Goal: Information Seeking & Learning: Learn about a topic

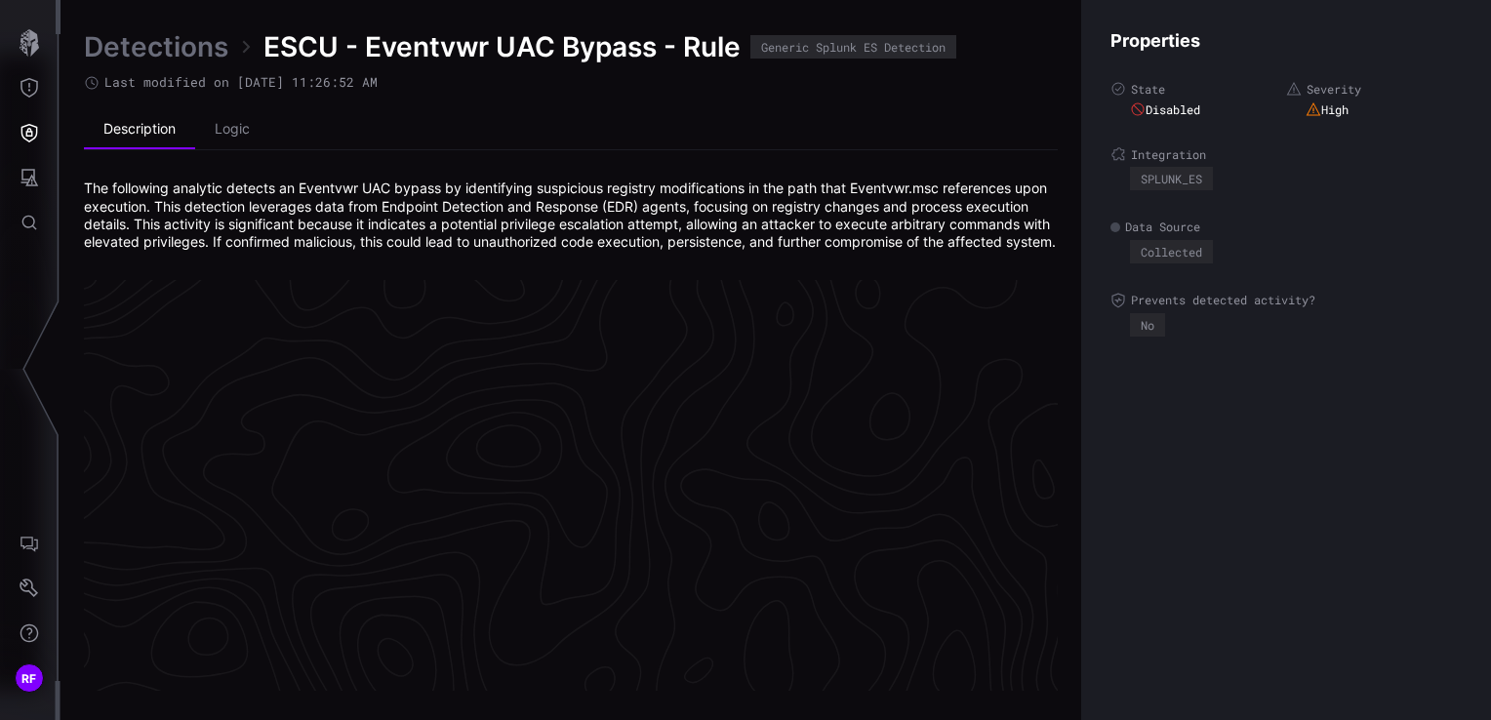
scroll to position [4201, 984]
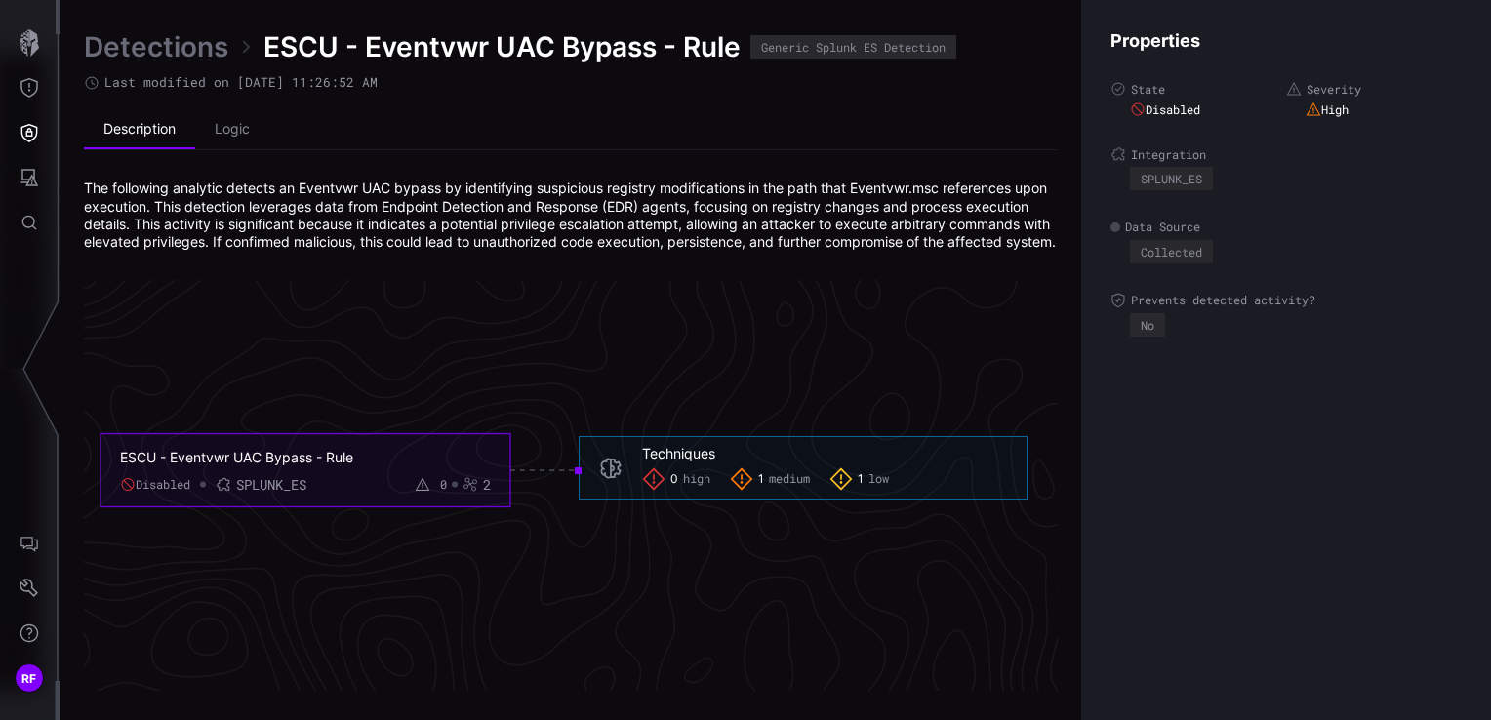
click at [742, 463] on h6 "Techniques" at bounding box center [824, 454] width 365 height 18
drag, startPoint x: 337, startPoint y: 490, endPoint x: 303, endPoint y: 479, distance: 35.8
click at [336, 490] on div "ESCU - Eventvwr UAC Bypass - Rule Disabled SPLUNK_ES 0 2" at bounding box center [305, 471] width 371 height 45
click at [297, 466] on div "ESCU - Eventvwr UAC Bypass - Rule" at bounding box center [291, 458] width 342 height 18
click at [245, 129] on li "Logic" at bounding box center [232, 129] width 74 height 39
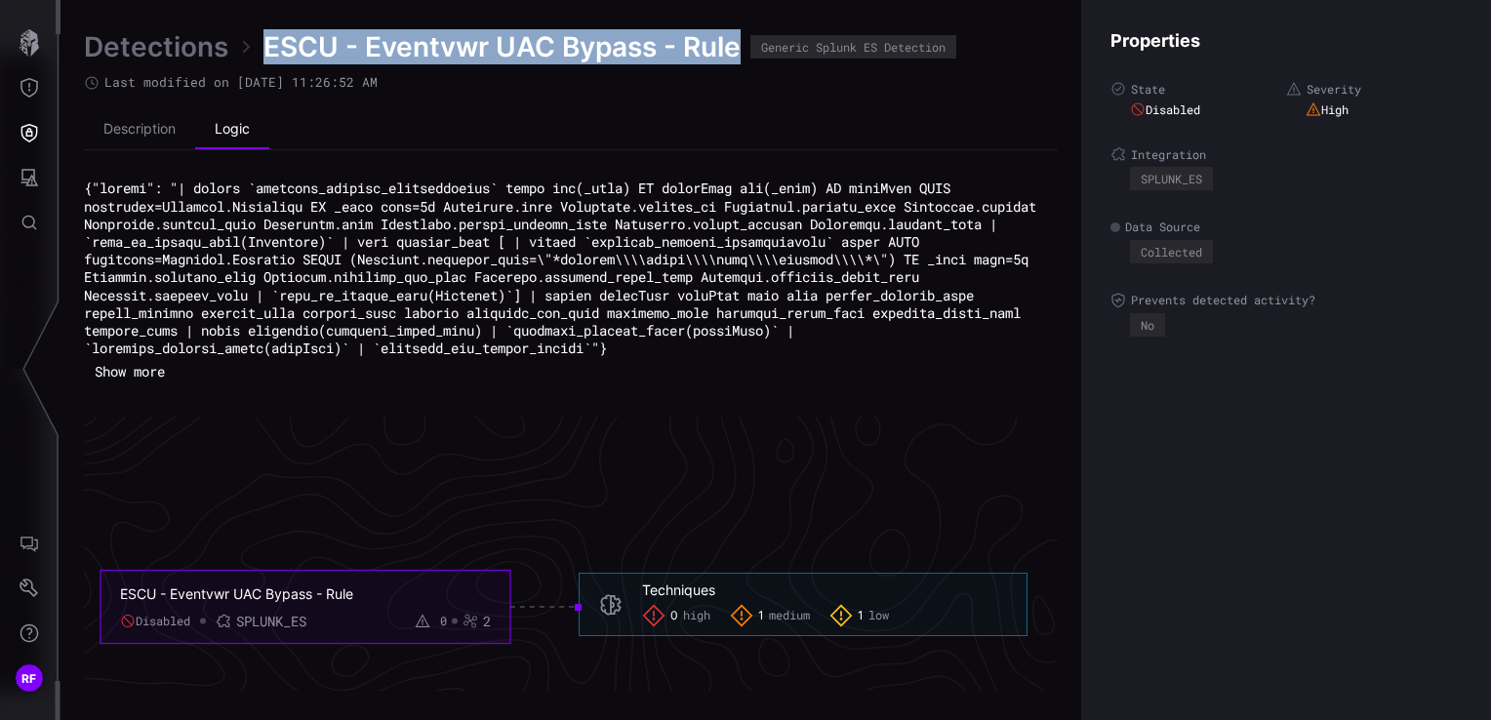
drag, startPoint x: 718, startPoint y: 57, endPoint x: 234, endPoint y: 51, distance: 484.1
click at [234, 51] on div "Detections ESCU - Eventvwr UAC Bypass - Rule Generic Splunk ES Detection" at bounding box center [571, 46] width 974 height 35
copy span "ESCU - Eventvwr UAC Bypass - Rule"
click at [136, 145] on li "Description" at bounding box center [139, 129] width 111 height 39
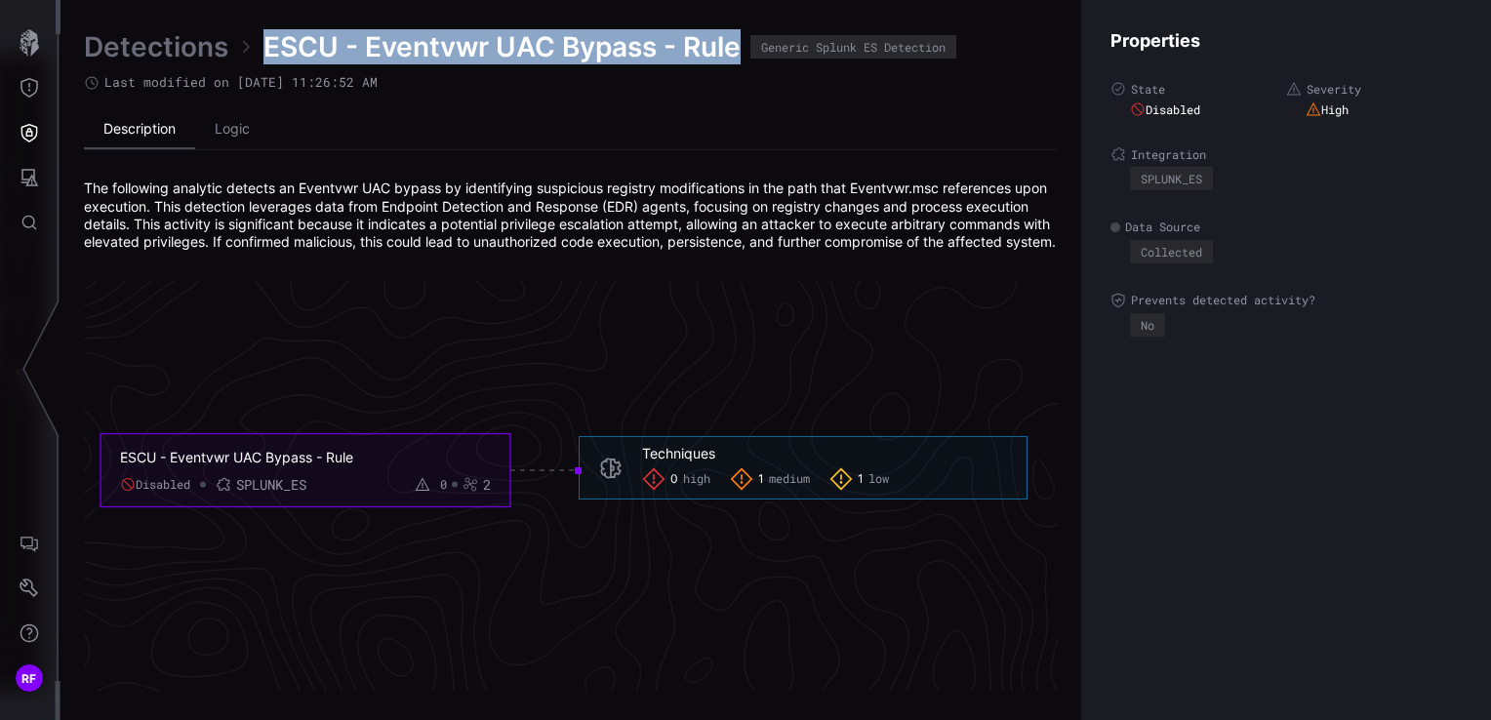
click at [138, 135] on li "Description" at bounding box center [139, 129] width 111 height 39
click at [195, 52] on link "Detections" at bounding box center [156, 46] width 144 height 35
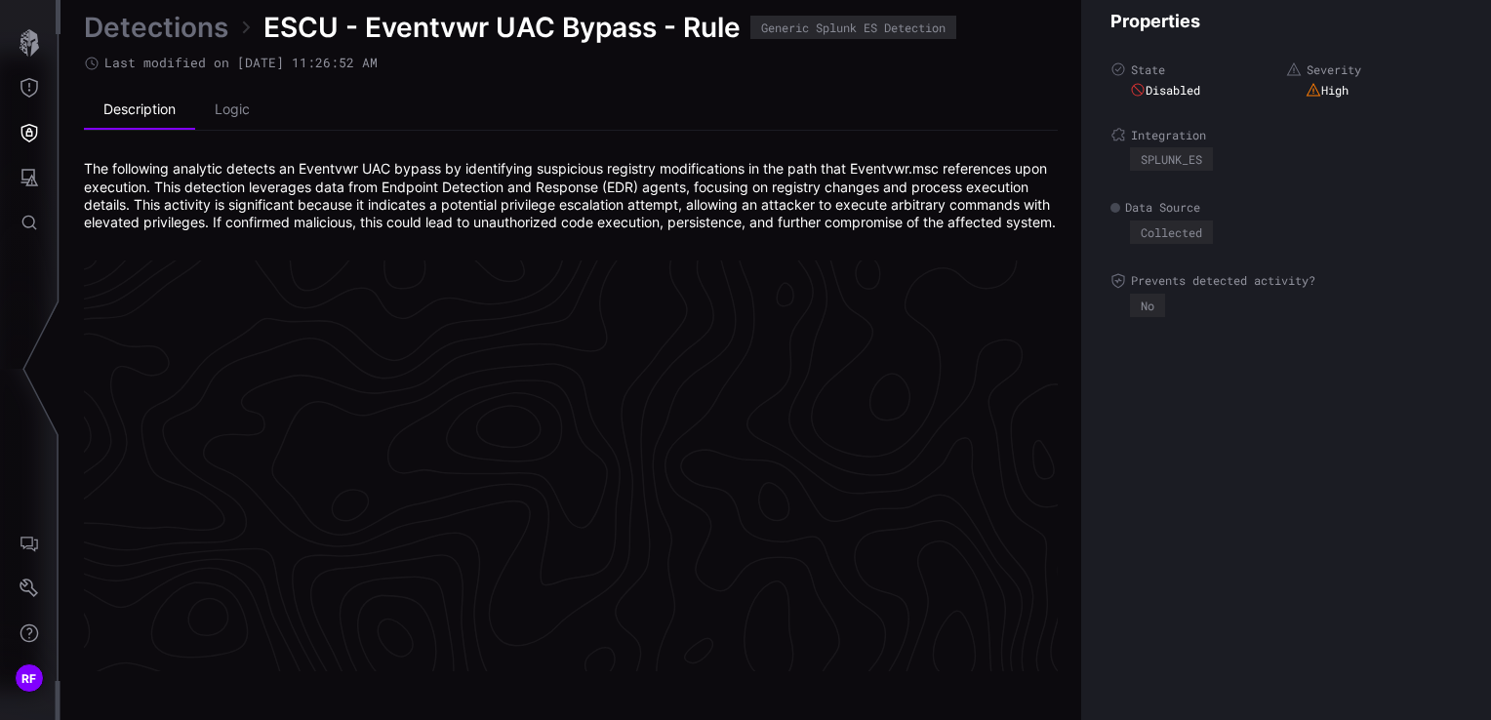
scroll to position [4201, 984]
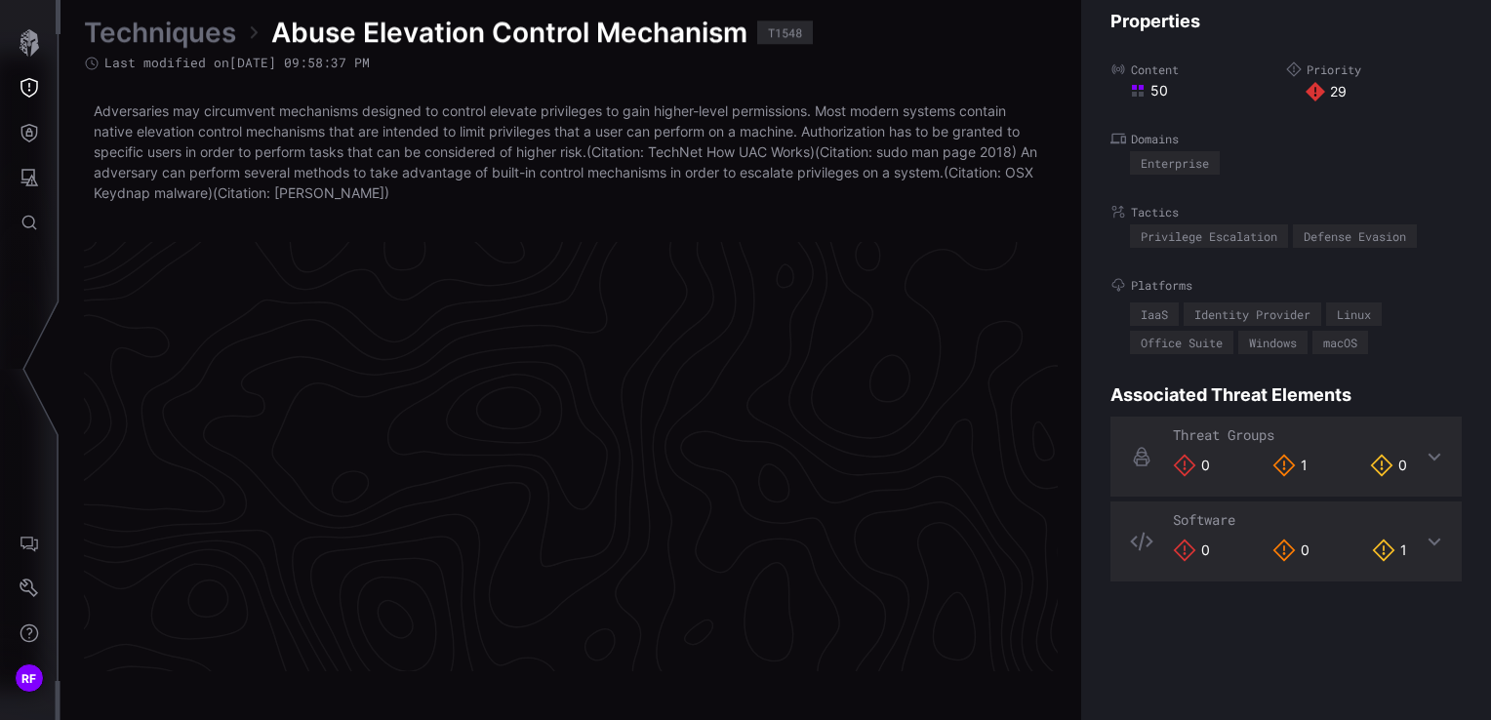
scroll to position [4184, 984]
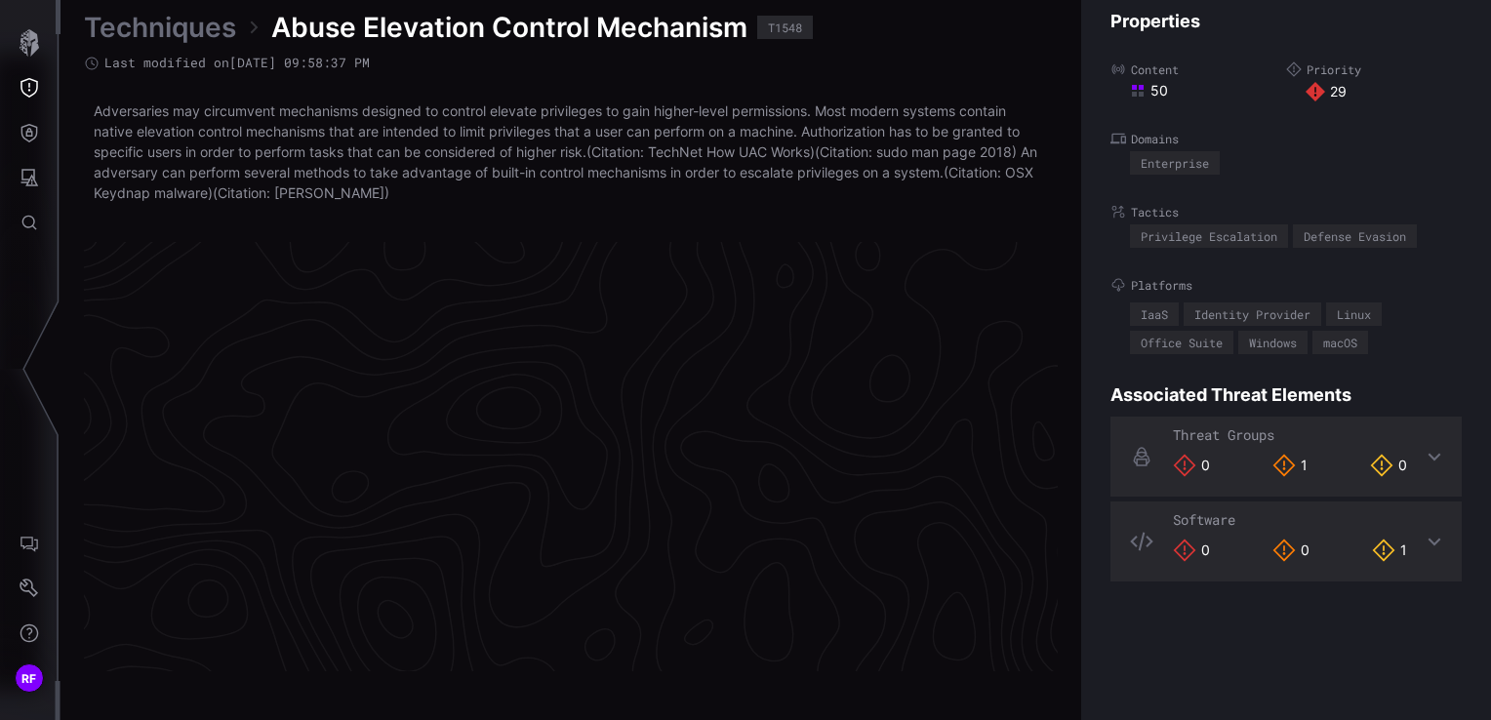
scroll to position [4184, 984]
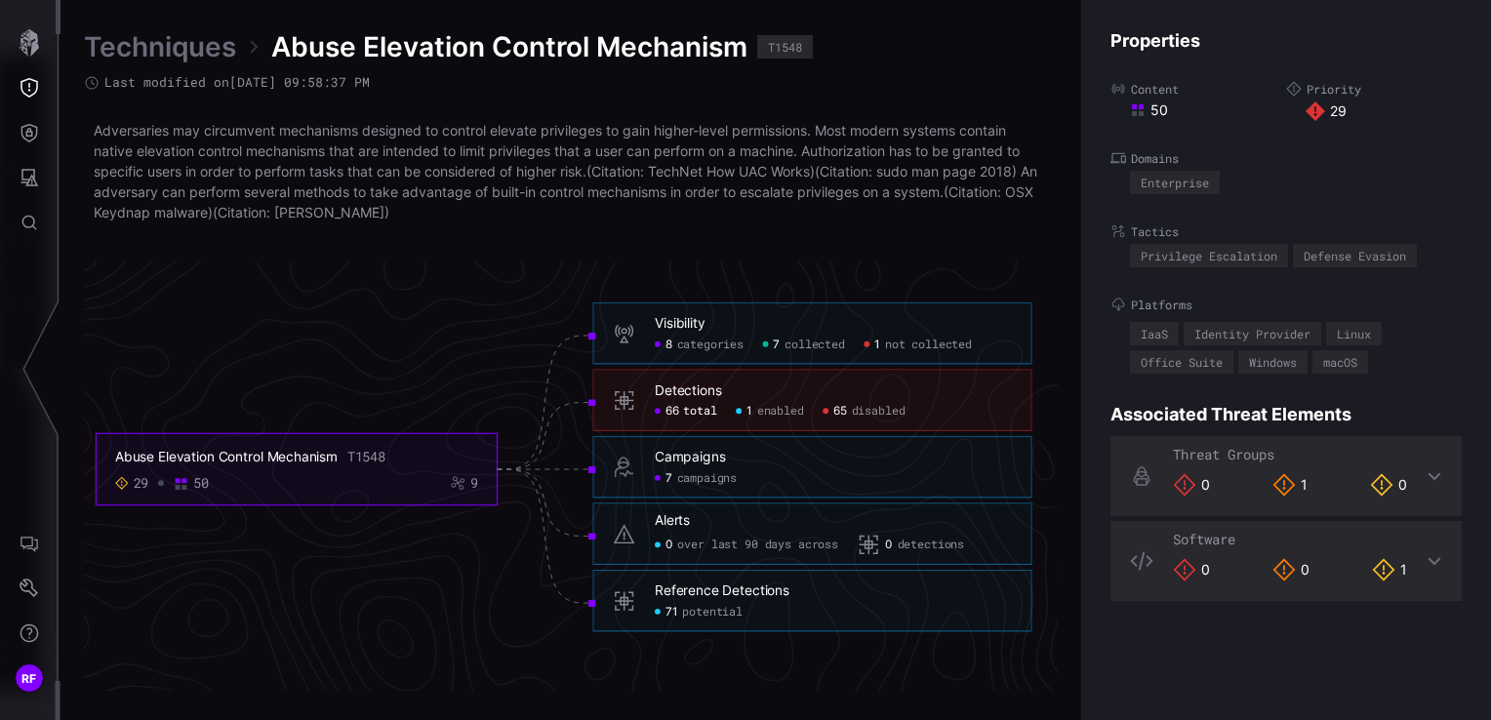
click at [697, 408] on span "total" at bounding box center [699, 411] width 33 height 15
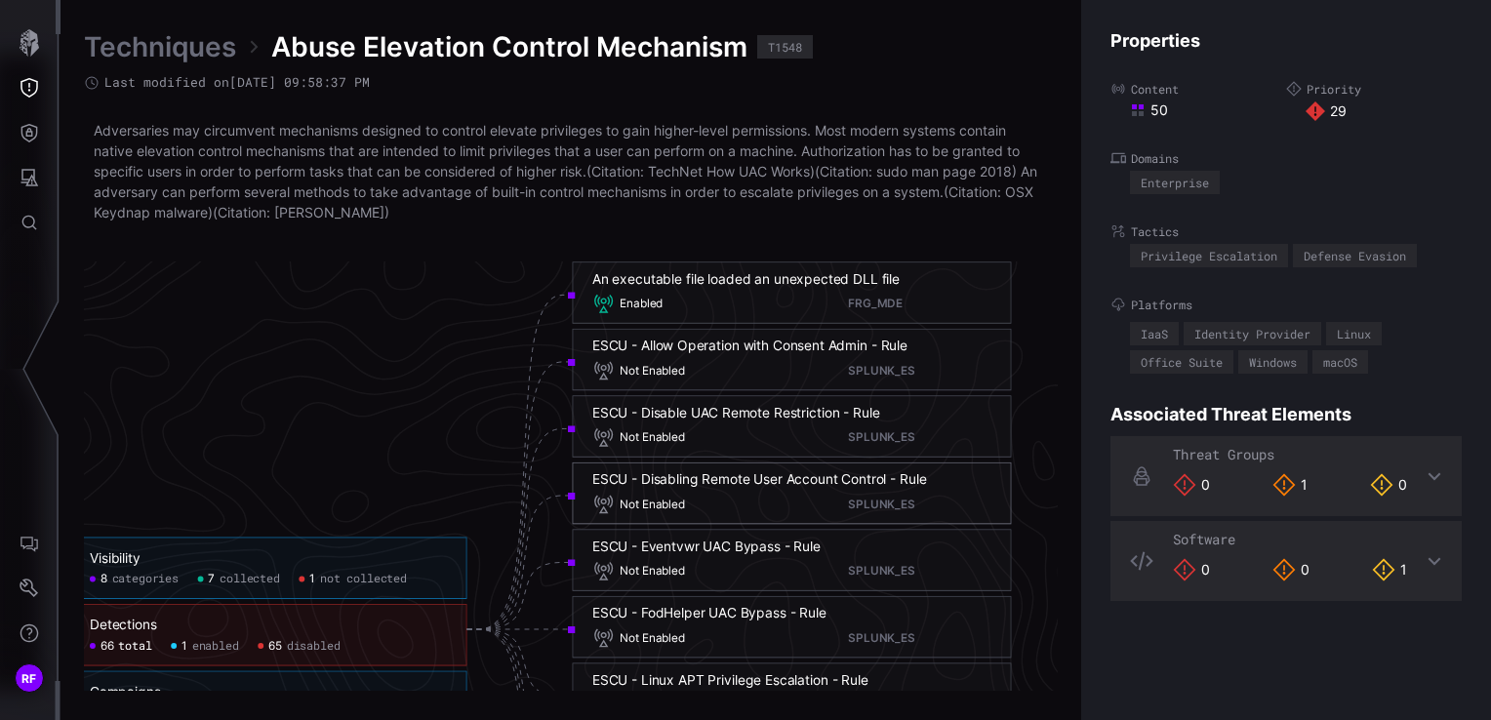
scroll to position [3989, 1276]
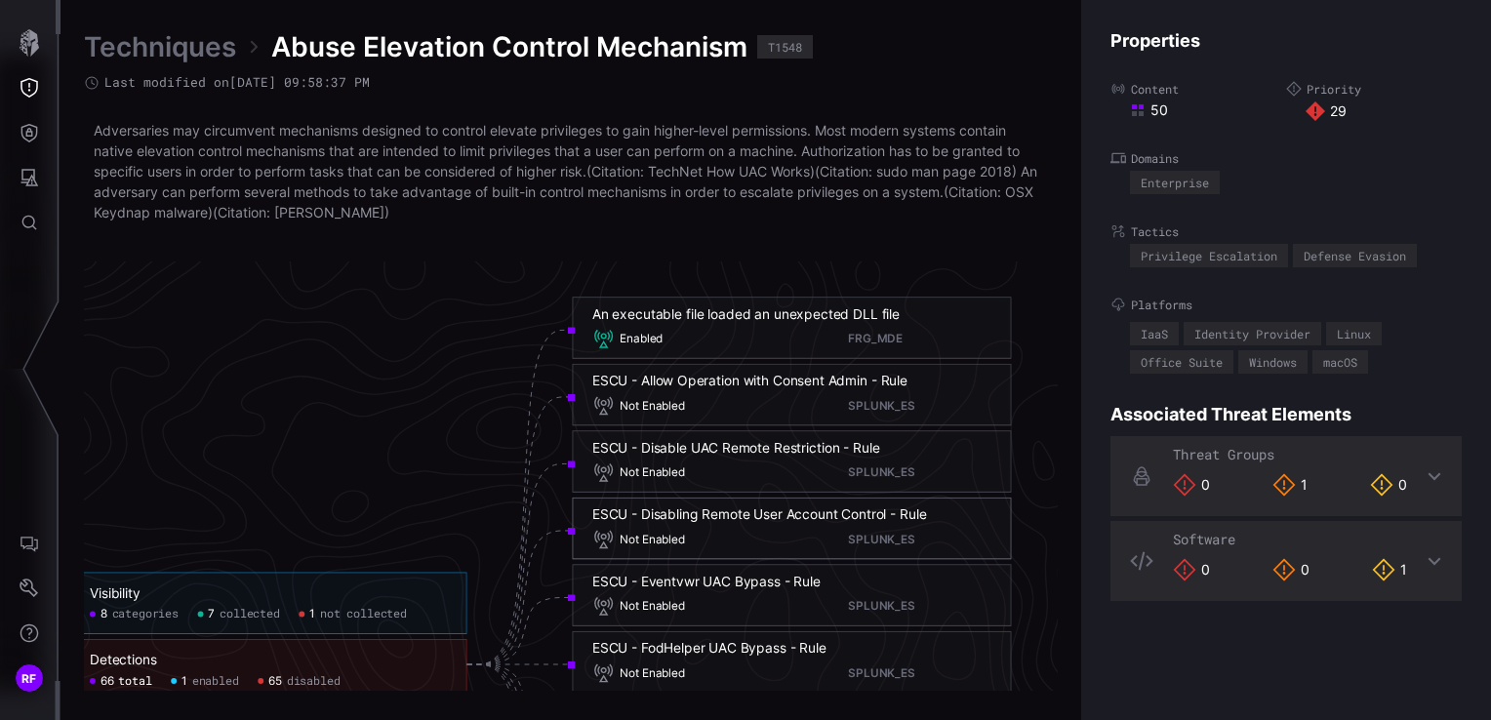
click at [815, 449] on div "ESCU - Disable UAC Remote Restriction - Rule" at bounding box center [736, 448] width 288 height 18
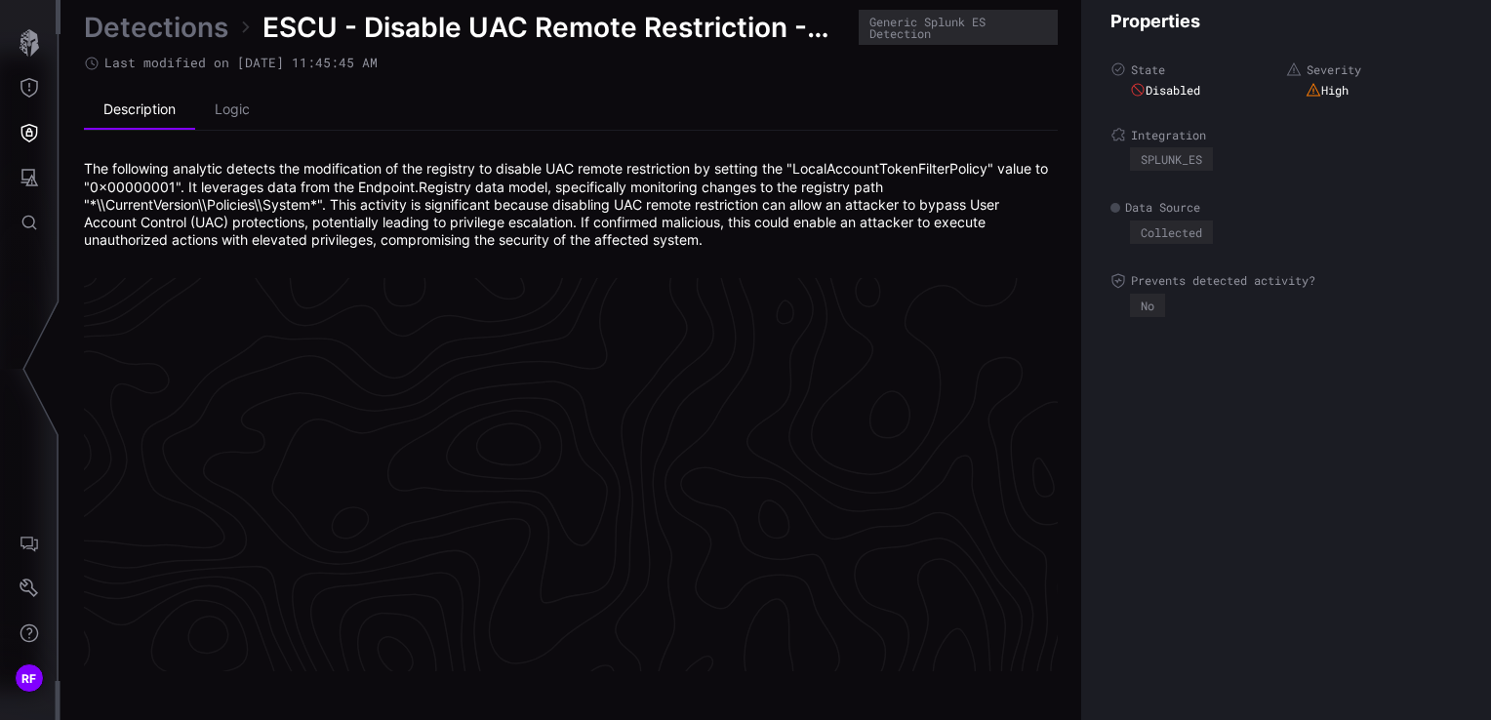
scroll to position [4201, 984]
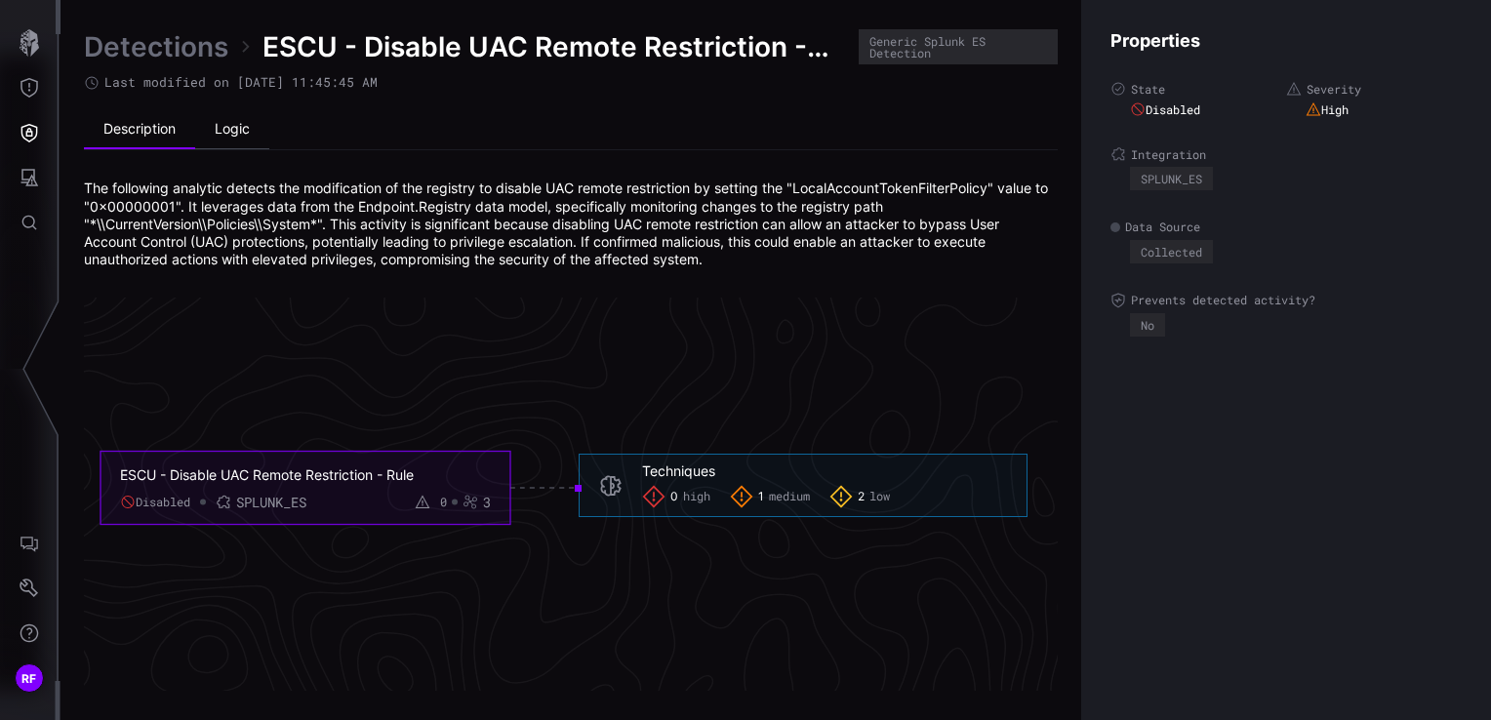
click at [202, 114] on li "Logic" at bounding box center [232, 129] width 74 height 39
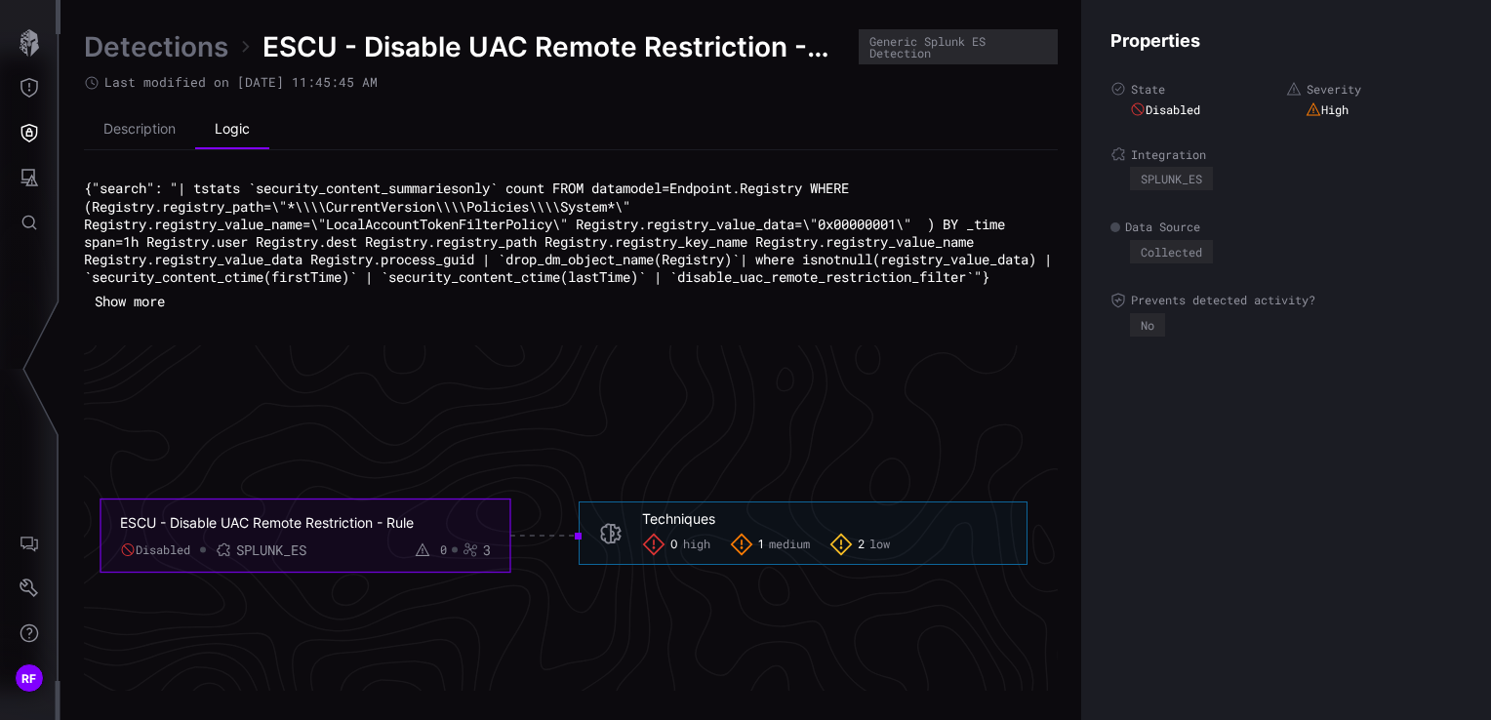
drag, startPoint x: 428, startPoint y: 316, endPoint x: 112, endPoint y: 181, distance: 344.1
click at [112, 181] on div "{"search": "| tstats `security_content_summariesonly` count FROM datamodel=Endp…" at bounding box center [571, 248] width 974 height 136
click at [216, 339] on div "Detections ESCU - Disable UAC Remote Restriction - Rule Generic Splunk ES Detec…" at bounding box center [571, 360] width 974 height 662
click at [186, 315] on div "{"search": "| tstats `security_content_summariesonly` count FROM datamodel=Endp…" at bounding box center [571, 248] width 974 height 136
click at [152, 316] on button "Show more" at bounding box center [130, 301] width 92 height 29
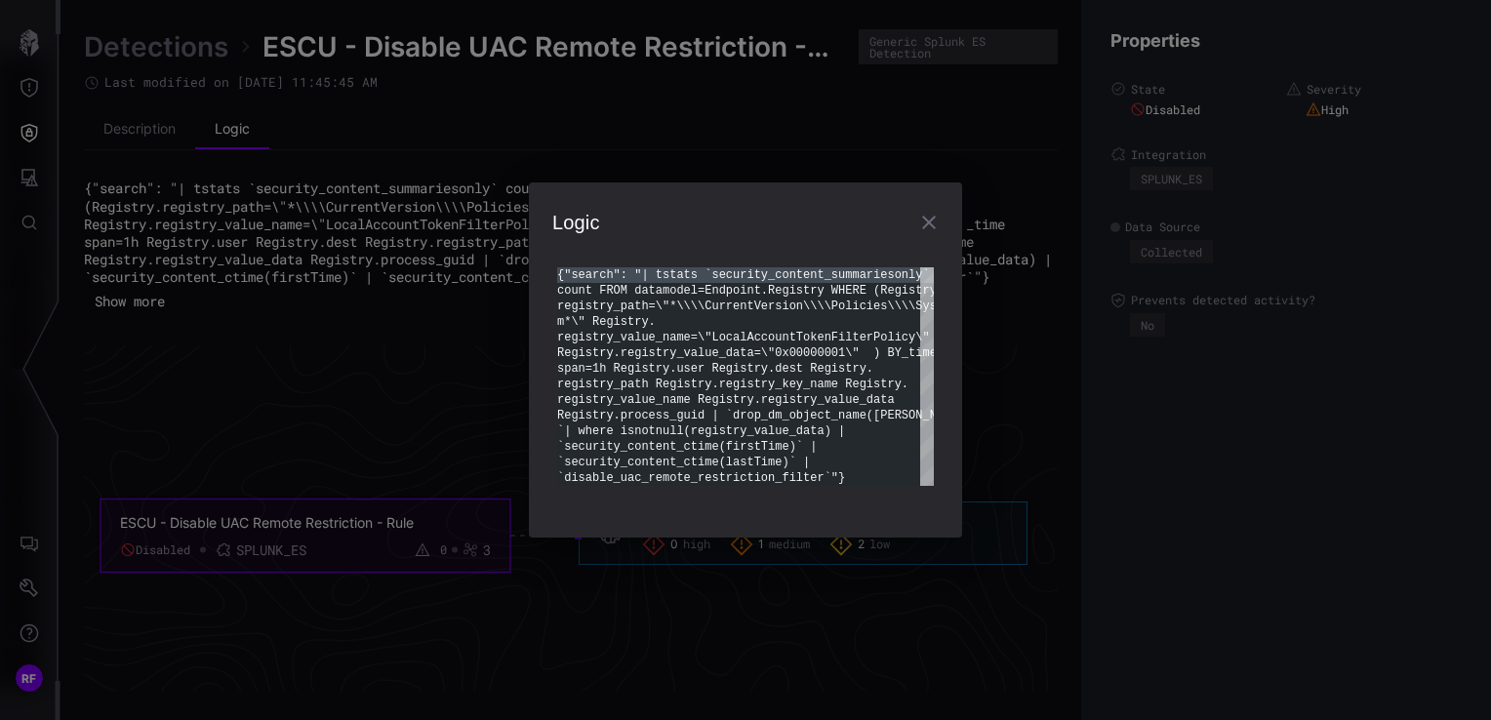
click at [830, 464] on div "{"search": "| tstats `security_content_summarieson ly` count FROM datamodel=End…" at bounding box center [745, 376] width 377 height 219
type textarea "**********"
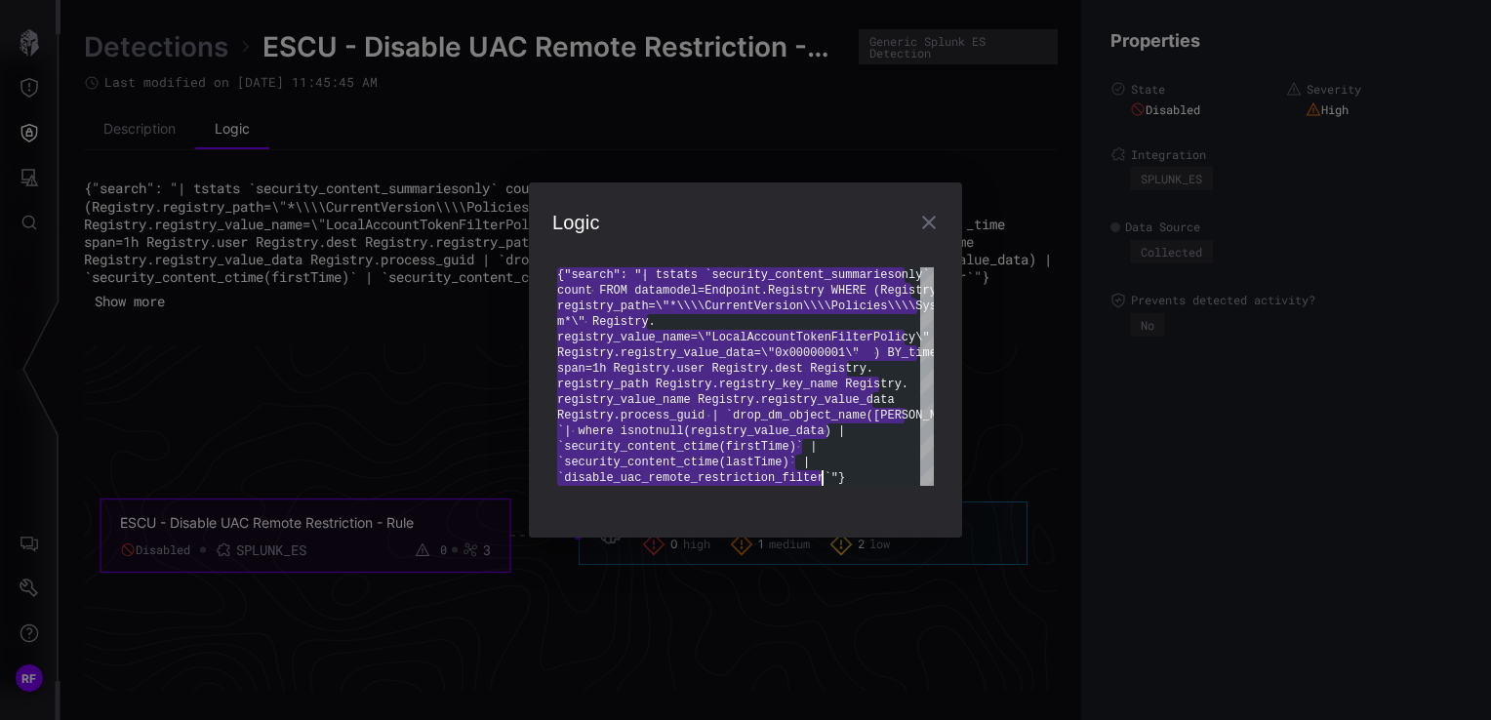
click at [929, 231] on icon "button" at bounding box center [928, 222] width 23 height 23
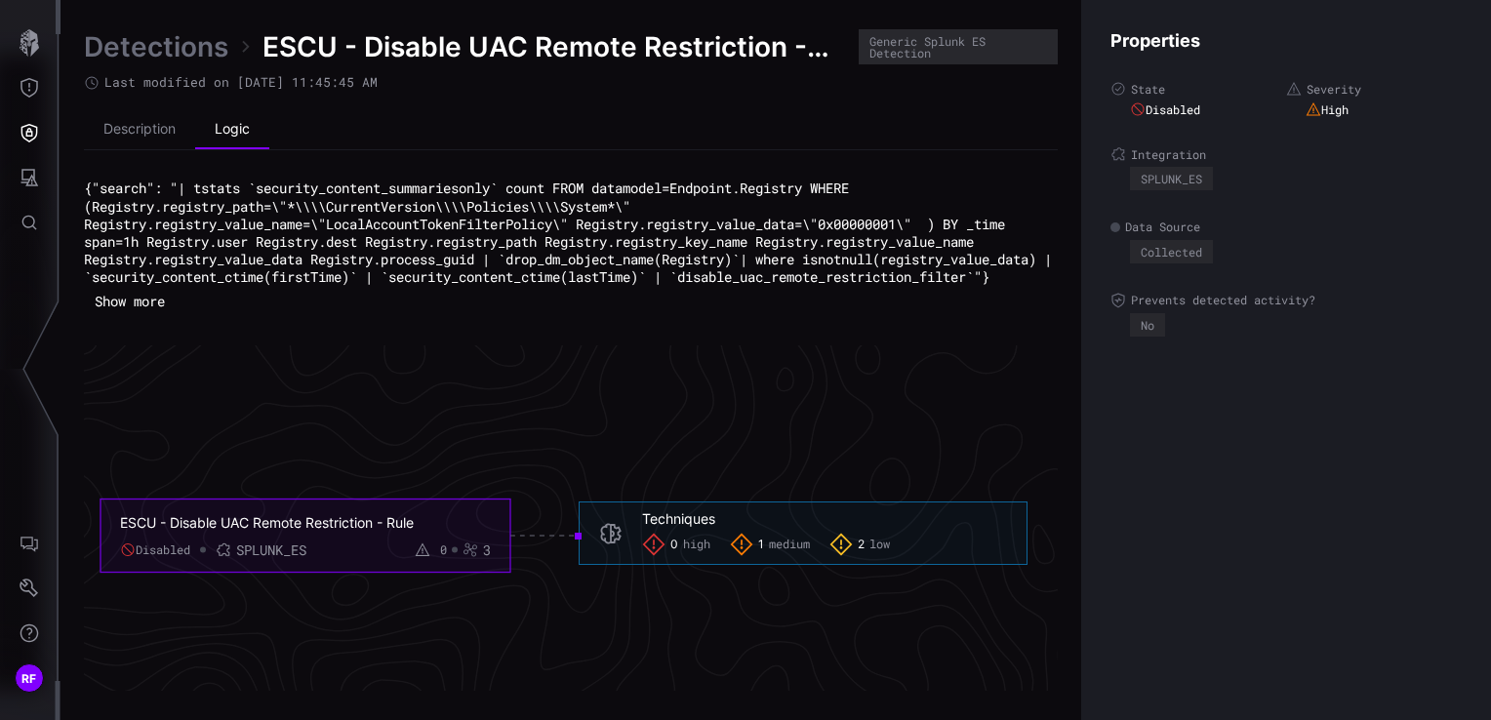
click at [702, 55] on span "ESCU - Disable UAC Remote Restriction - Rule" at bounding box center [556, 46] width 587 height 35
click at [700, 55] on span "ESCU - Disable UAC Remote Restriction - Rule" at bounding box center [556, 46] width 587 height 35
click at [699, 55] on span "ESCU - Disable UAC Remote Restriction - Rule" at bounding box center [556, 46] width 587 height 35
drag, startPoint x: 699, startPoint y: 55, endPoint x: 672, endPoint y: 53, distance: 26.4
click at [677, 49] on span "ESCU - Disable UAC Remote Restriction - Rule" at bounding box center [556, 46] width 587 height 35
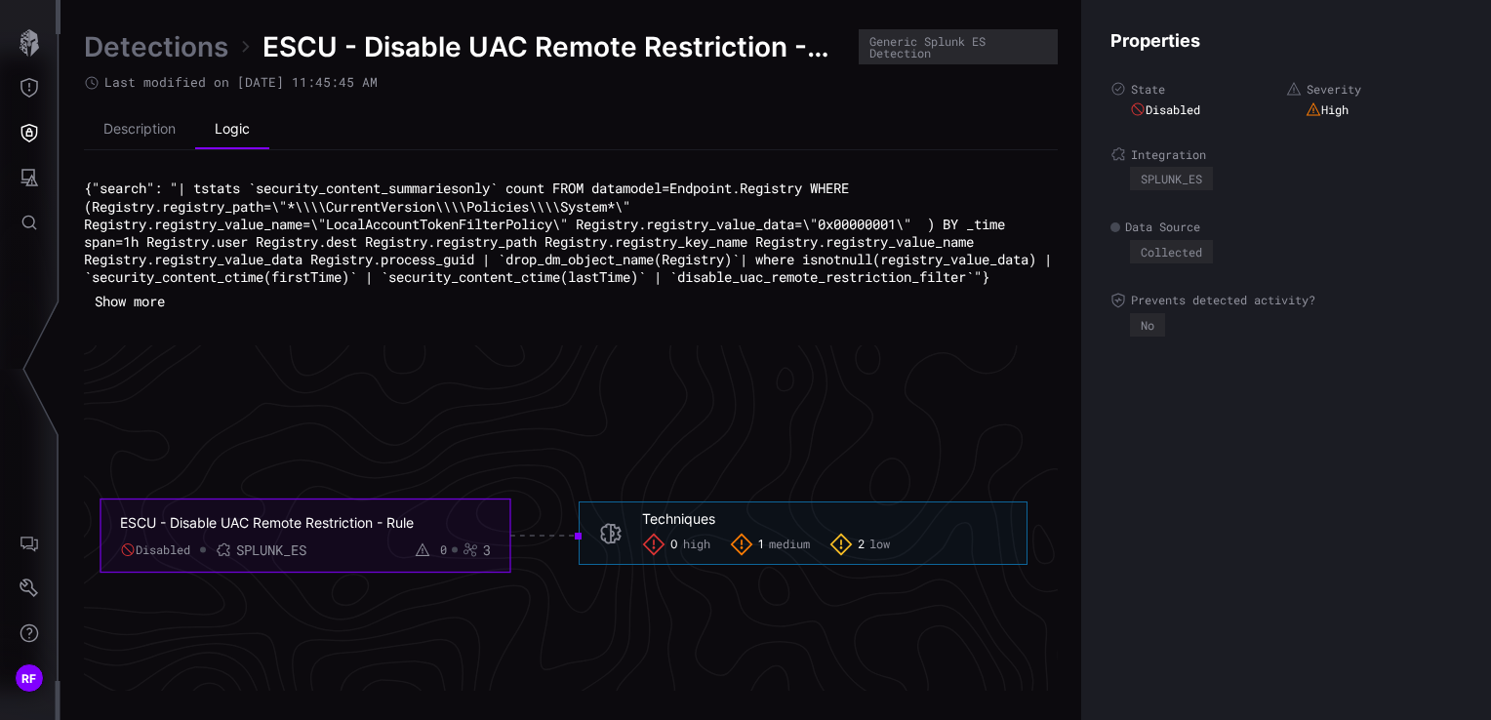
click at [601, 46] on span "ESCU - Disable UAC Remote Restriction - Rule" at bounding box center [556, 46] width 587 height 35
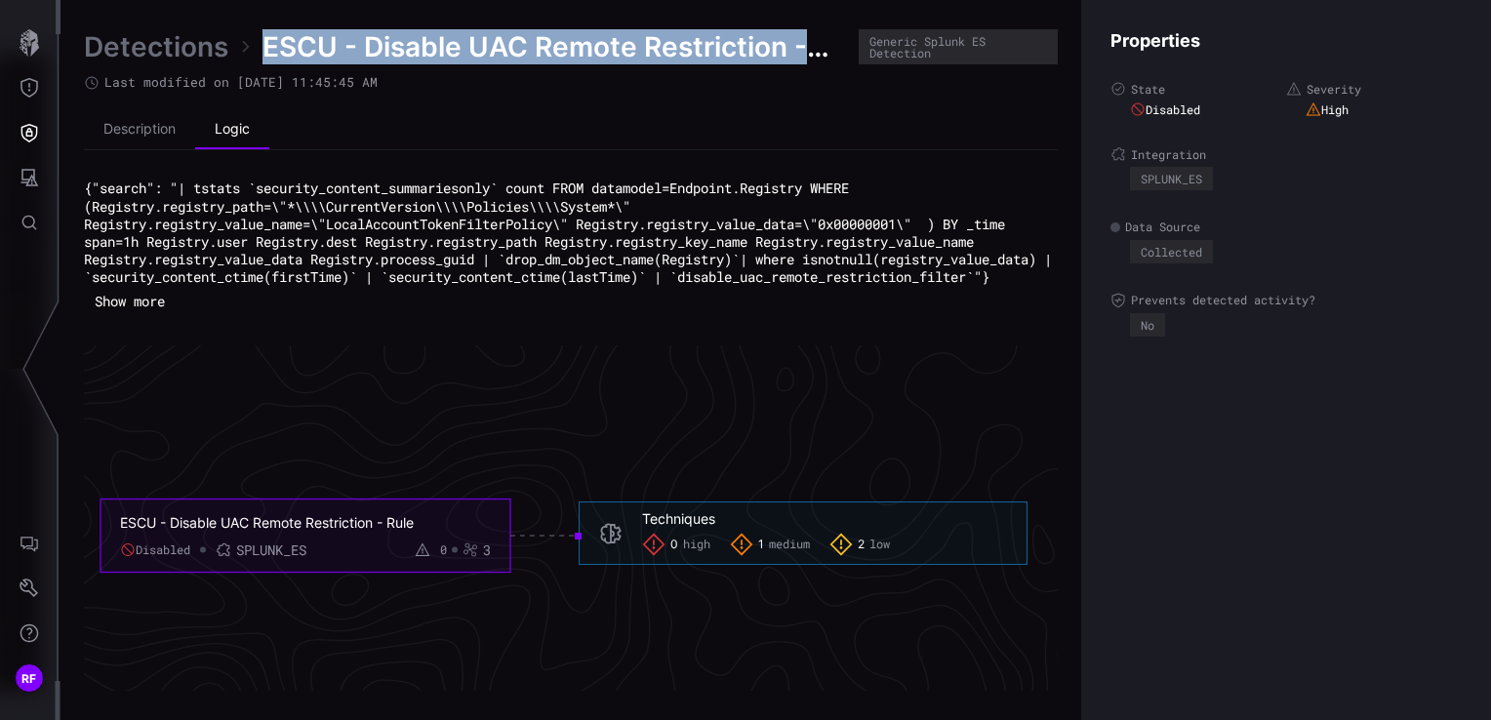
click at [601, 46] on span "ESCU - Disable UAC Remote Restriction - Rule" at bounding box center [556, 46] width 587 height 35
copy span "ESCU - Disable UAC Remote Restriction - Rule"
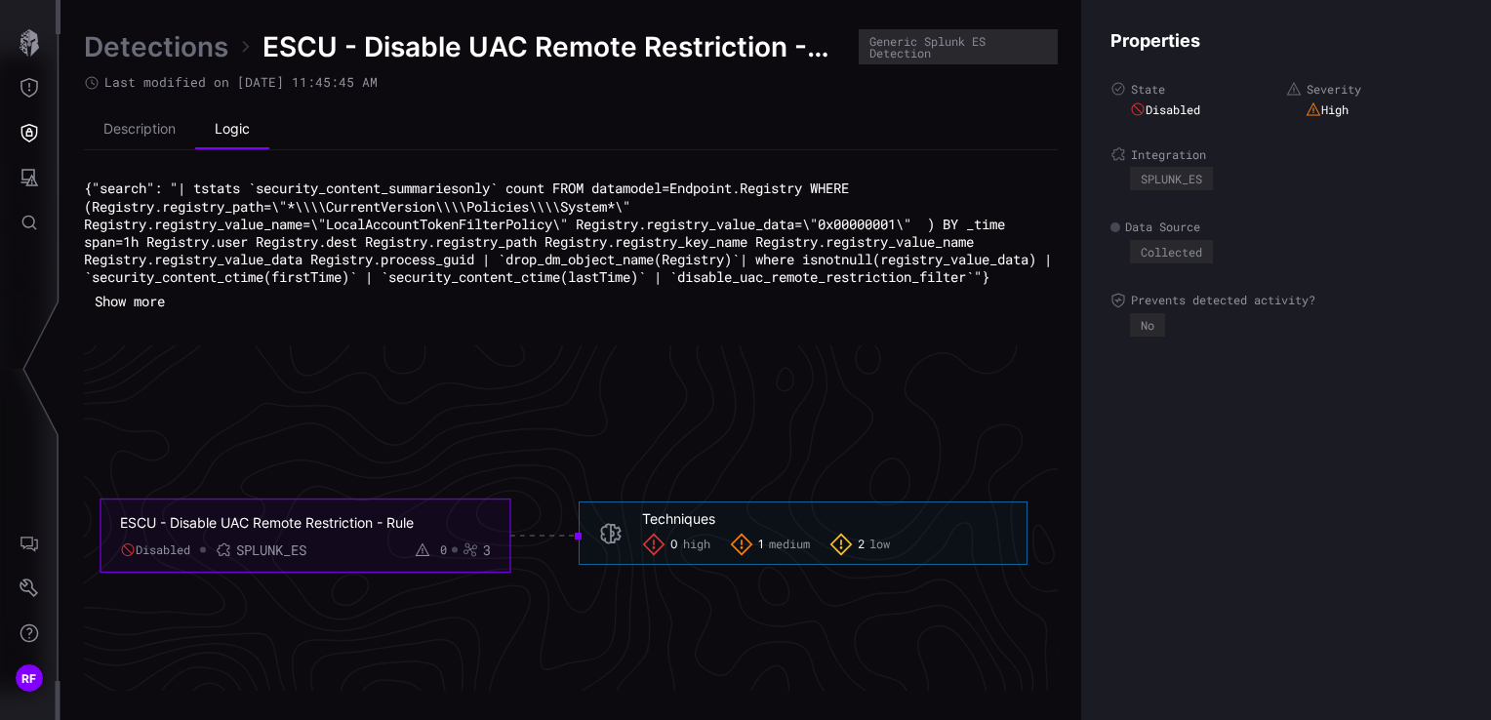
click at [1407, 34] on h4 "Properties" at bounding box center [1286, 40] width 351 height 22
click at [891, 130] on ul "Description Logic" at bounding box center [571, 130] width 974 height 40
click at [168, 53] on link "Detections" at bounding box center [156, 46] width 144 height 35
